Goal: Entertainment & Leisure: Consume media (video, audio)

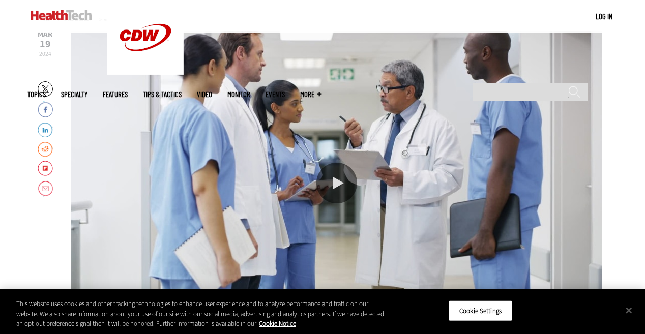
scroll to position [141, 0]
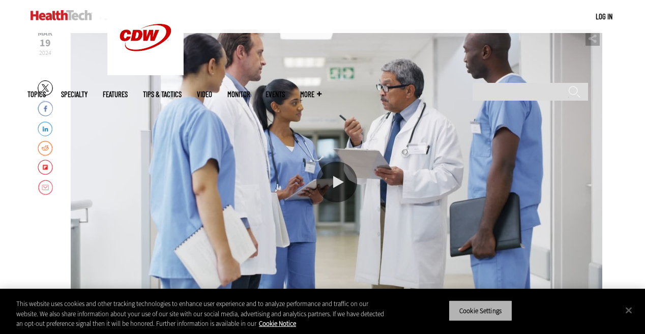
click at [483, 313] on button "Cookie Settings" at bounding box center [481, 310] width 64 height 21
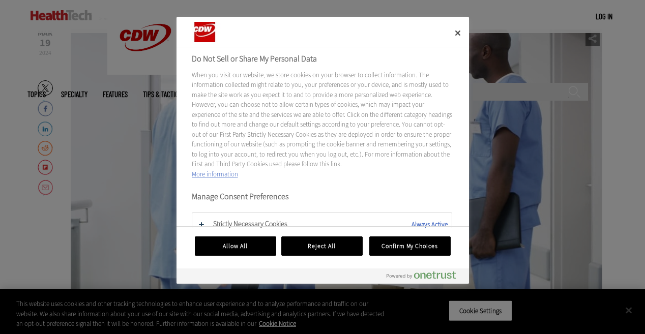
click at [341, 257] on div "Allow All Reject All Confirm My Choices" at bounding box center [323, 248] width 293 height 42
click at [340, 251] on button "Reject All" at bounding box center [321, 246] width 81 height 19
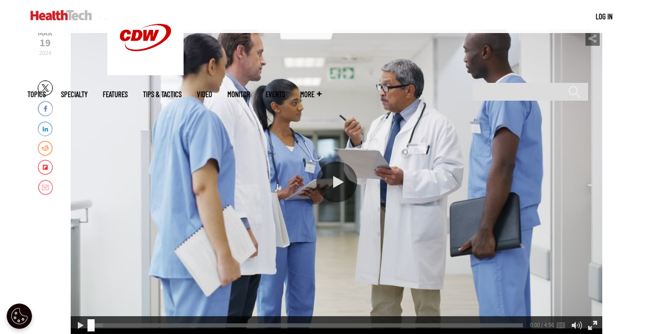
click at [339, 183] on div "Play or Pause Video" at bounding box center [337, 182] width 41 height 41
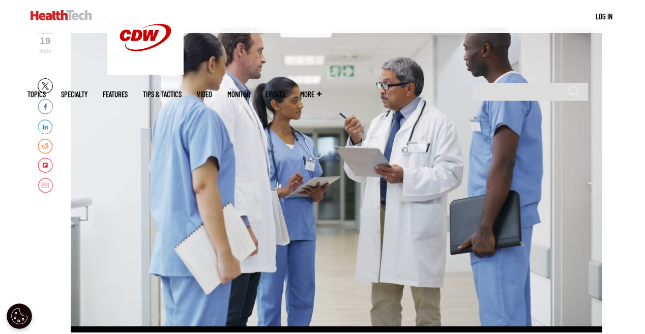
scroll to position [143, 0]
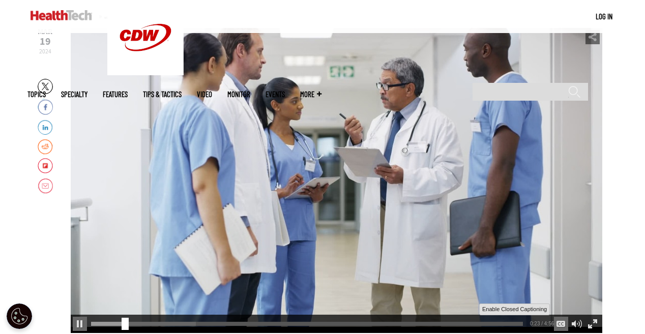
click at [559, 325] on div "Enable Closed Captioning" at bounding box center [561, 324] width 14 height 14
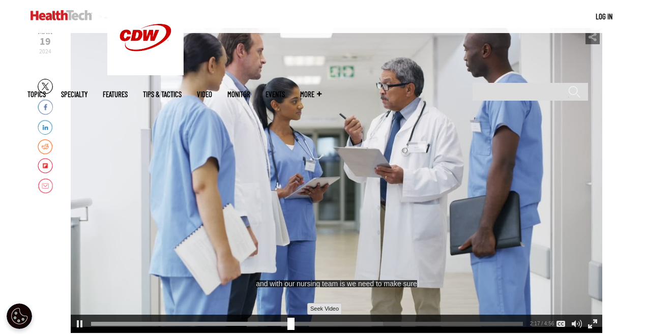
click at [297, 323] on div "2:17" at bounding box center [309, 322] width 436 height 1
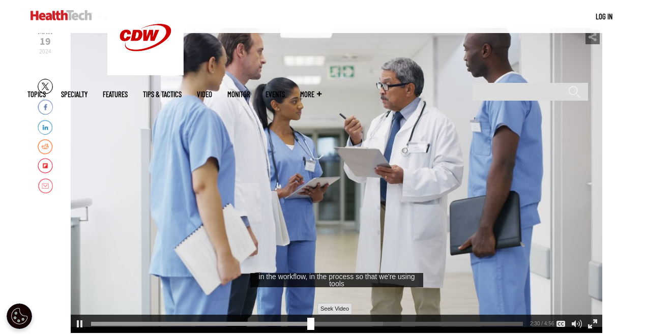
click at [307, 323] on div "2:30" at bounding box center [309, 322] width 436 height 1
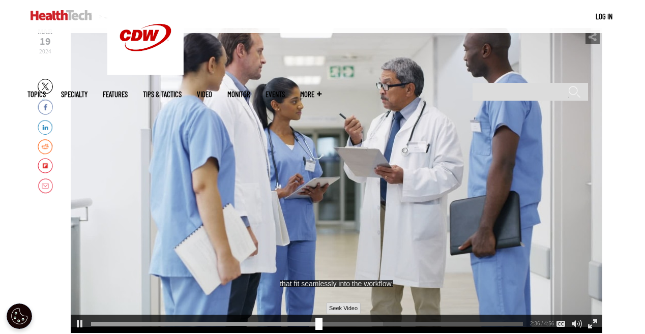
click at [316, 323] on div "2:36" at bounding box center [309, 322] width 436 height 1
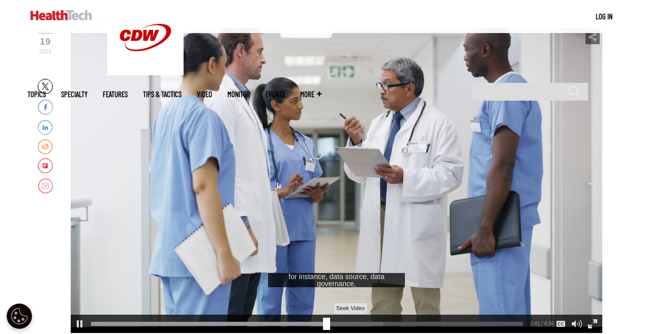
click at [323, 323] on div "2:41" at bounding box center [309, 322] width 436 height 1
click at [330, 325] on div "Seek Video" at bounding box center [326, 324] width 7 height 12
click at [343, 323] on div "2:41" at bounding box center [309, 322] width 436 height 1
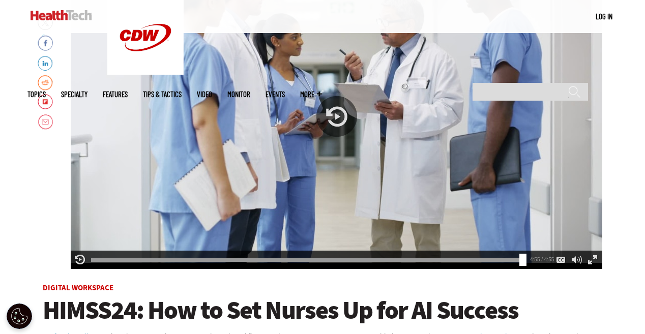
scroll to position [208, 0]
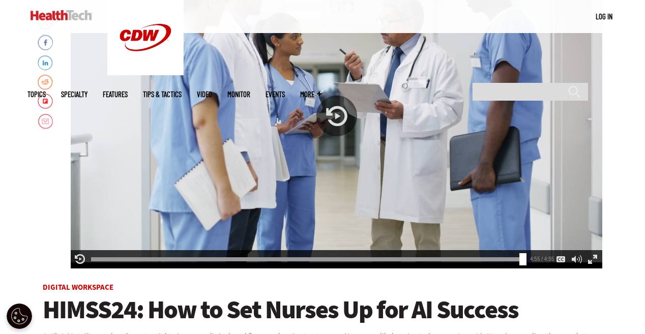
click at [347, 134] on div "Play or Pause Video" at bounding box center [337, 116] width 41 height 41
click at [195, 258] on div "4:55" at bounding box center [309, 258] width 436 height 1
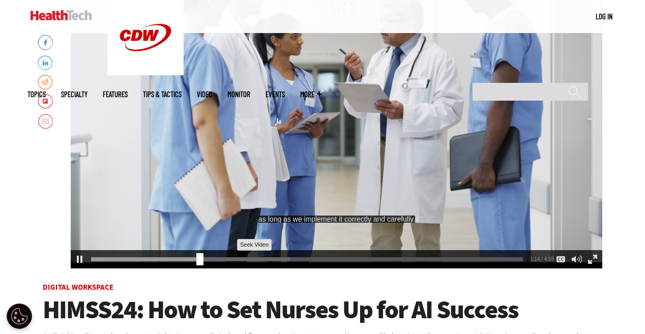
click at [230, 258] on div "1:14" at bounding box center [309, 258] width 436 height 1
click at [225, 258] on div "1:38" at bounding box center [309, 258] width 436 height 1
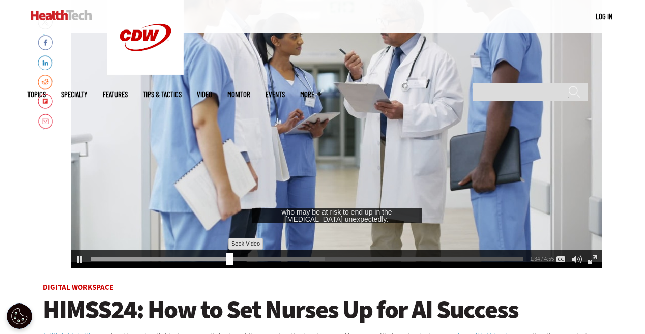
click at [218, 258] on div "1:34" at bounding box center [309, 258] width 436 height 1
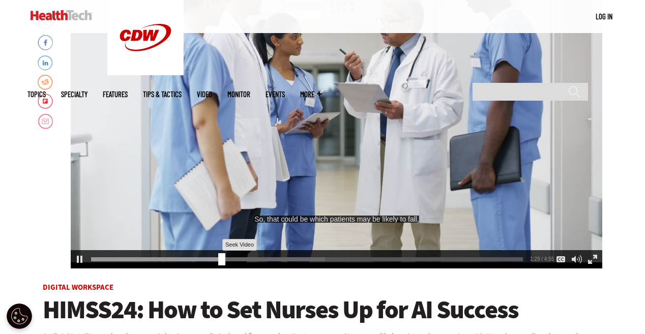
click at [212, 258] on div "1:29" at bounding box center [309, 258] width 436 height 1
click at [207, 258] on div "1:21" at bounding box center [309, 258] width 436 height 1
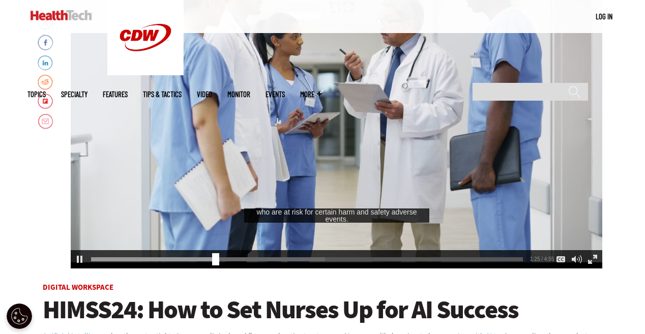
click at [229, 255] on div "1:25 1:25 / 4:55 AUDIO default" at bounding box center [337, 259] width 532 height 18
click at [393, 117] on div "Video viewer" at bounding box center [337, 115] width 532 height 305
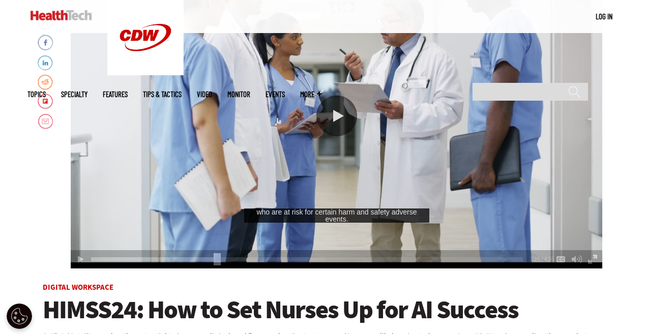
click at [335, 126] on div "Play or Pause Video" at bounding box center [337, 116] width 41 height 41
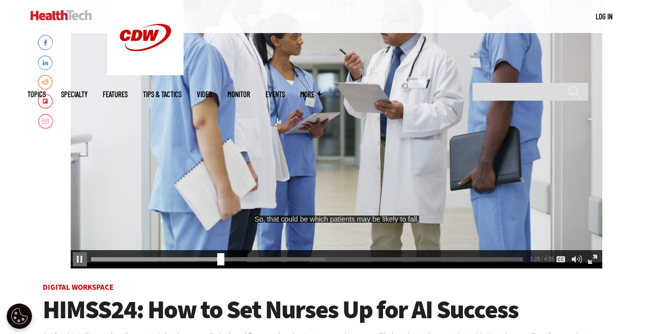
click at [232, 263] on div "1:28 1:28 / 4:55 AUDIO default" at bounding box center [337, 259] width 532 height 18
click at [227, 258] on div "1:29" at bounding box center [309, 258] width 436 height 1
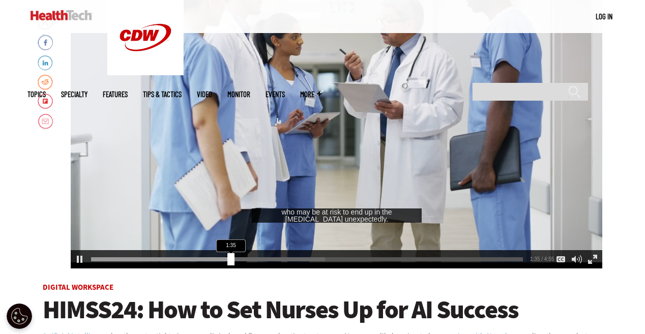
click at [234, 260] on div "Seek Video" at bounding box center [230, 259] width 7 height 12
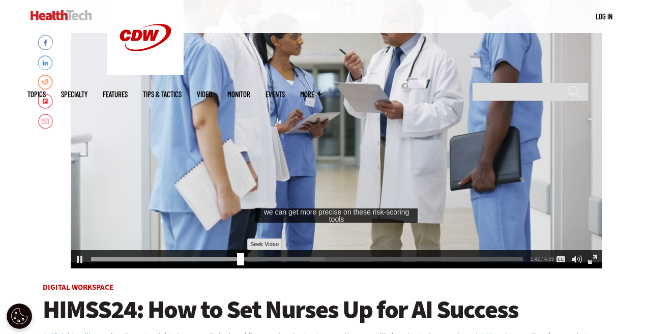
click at [237, 258] on div "1:42" at bounding box center [309, 258] width 436 height 1
click at [240, 260] on div "Seek Video" at bounding box center [241, 259] width 7 height 12
click at [343, 148] on div "Video viewer" at bounding box center [337, 115] width 532 height 305
click at [252, 105] on div "Video viewer" at bounding box center [337, 115] width 532 height 305
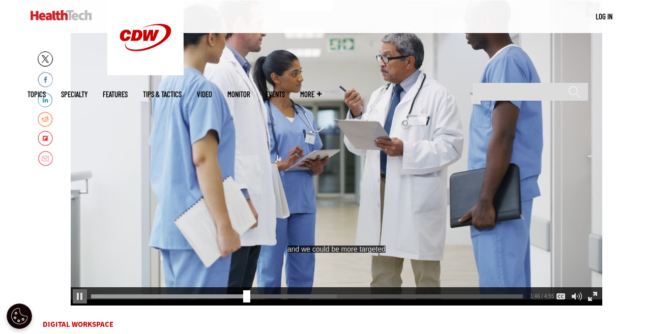
scroll to position [164, 0]
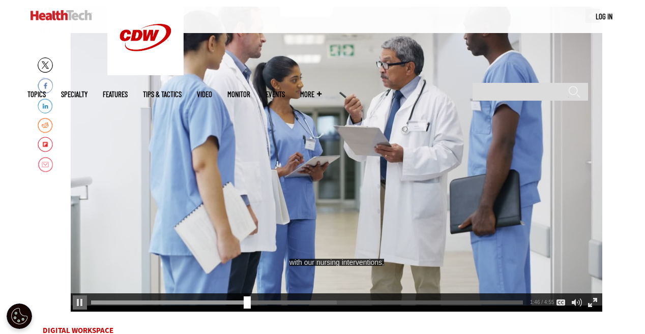
click at [329, 158] on div "Play or Pause Video" at bounding box center [337, 159] width 41 height 41
